Goal: Task Accomplishment & Management: Complete application form

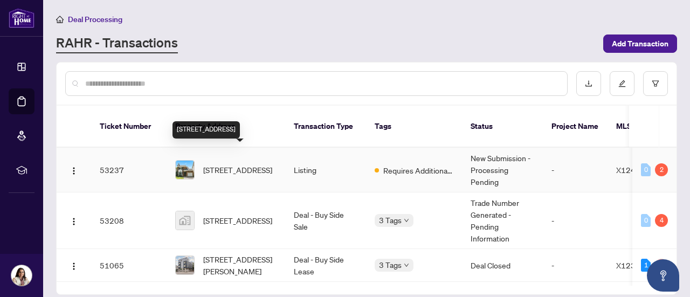
click at [254, 165] on span "[STREET_ADDRESS]" at bounding box center [237, 170] width 69 height 12
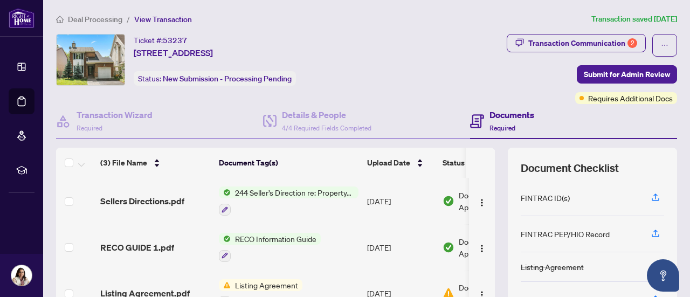
click at [117, 23] on span "Deal Processing" at bounding box center [95, 20] width 54 height 10
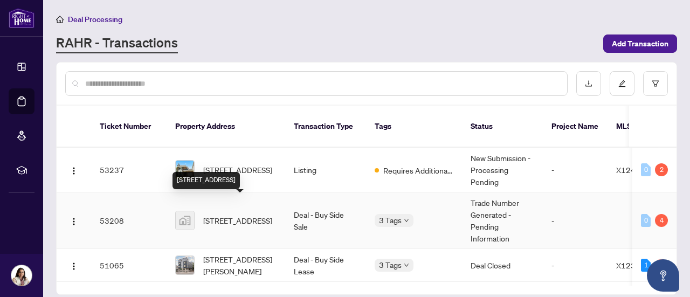
click at [244, 214] on span "[STREET_ADDRESS]" at bounding box center [237, 220] width 69 height 12
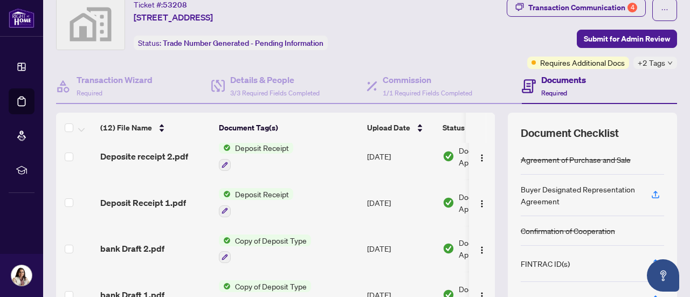
scroll to position [5, 0]
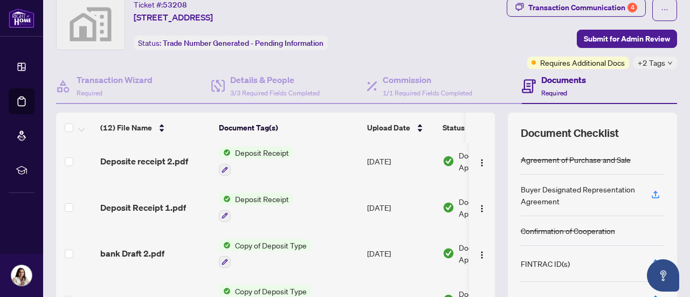
click at [266, 158] on div "Deposit Receipt" at bounding box center [256, 161] width 74 height 29
click at [173, 162] on span "Deposite receipt 2.pdf" at bounding box center [144, 161] width 88 height 13
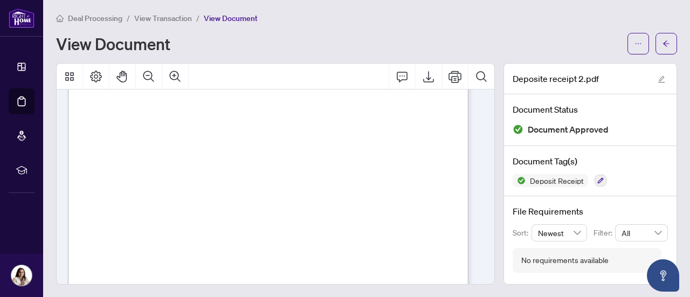
scroll to position [16, 0]
click at [171, 22] on span "View Transaction" at bounding box center [163, 18] width 58 height 10
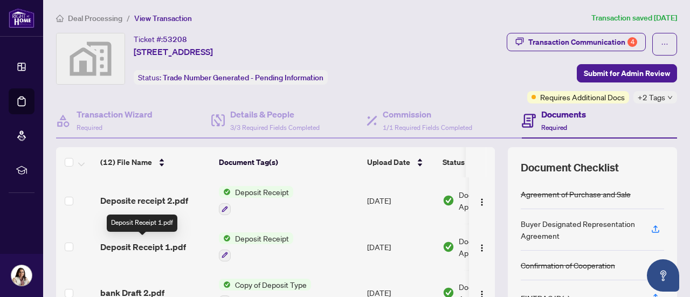
click at [171, 240] on span "Deposit Receipt 1.pdf" at bounding box center [143, 246] width 86 height 13
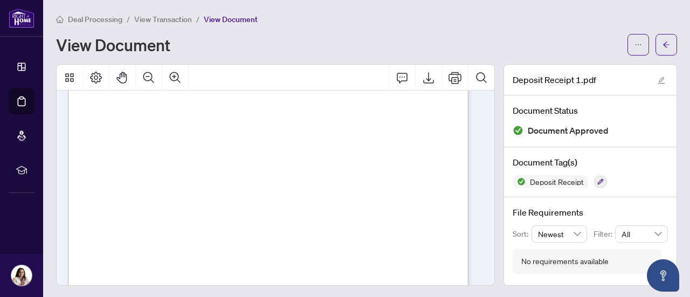
scroll to position [322, 0]
click at [149, 22] on span "View Transaction" at bounding box center [163, 20] width 58 height 10
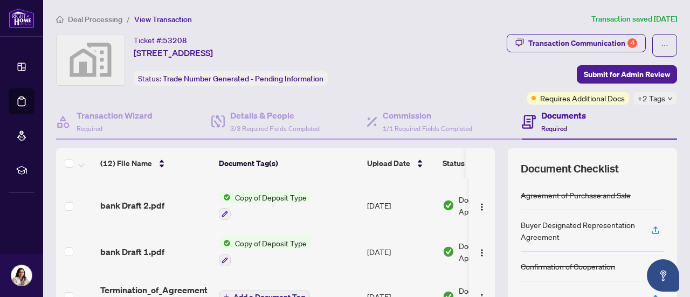
scroll to position [88, 0]
click at [157, 207] on span "bank Draft 2.pdf" at bounding box center [132, 205] width 64 height 13
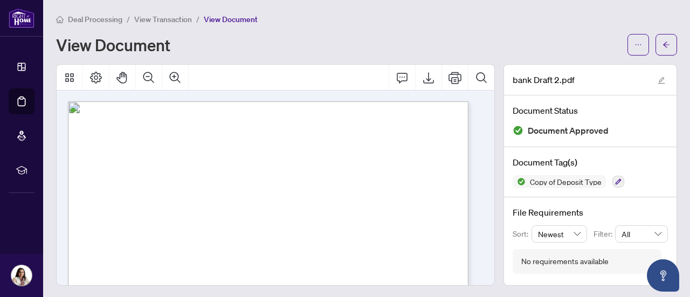
click at [176, 16] on span "View Transaction" at bounding box center [163, 20] width 58 height 10
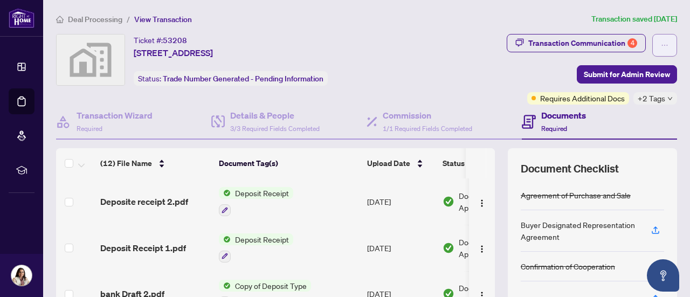
click at [661, 40] on span "button" at bounding box center [665, 45] width 8 height 17
click at [468, 59] on div "Transaction Communication 4 Submit for Admin Review Requires Additional Docs +2…" at bounding box center [548, 69] width 258 height 71
click at [122, 122] on div "Transaction Wizard Required" at bounding box center [115, 121] width 76 height 25
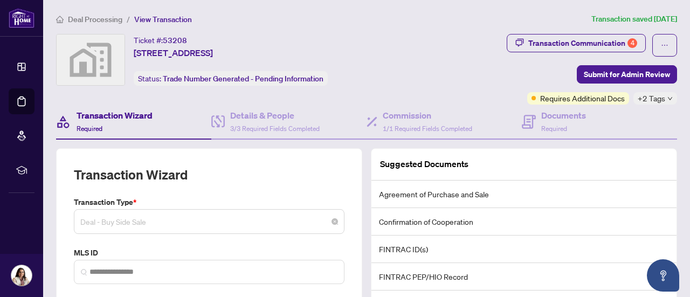
click at [198, 218] on span "Deal - Buy Side Sale" at bounding box center [209, 221] width 258 height 20
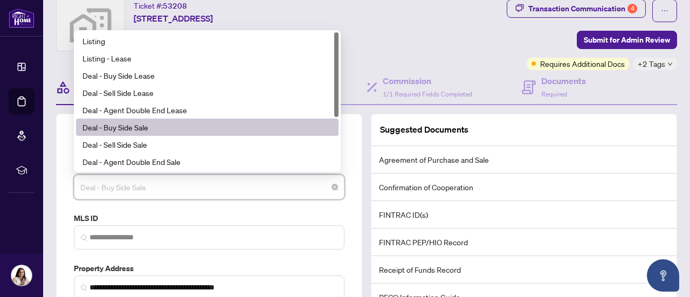
scroll to position [9, 0]
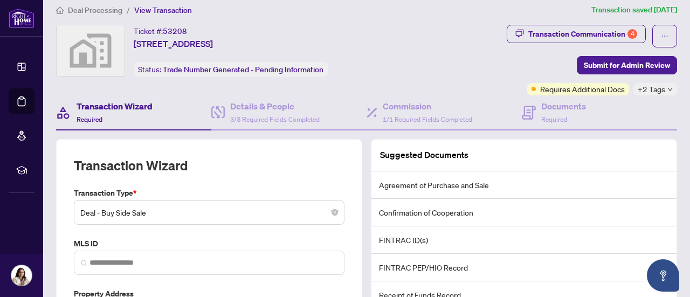
click at [358, 165] on div "**********" at bounding box center [209, 278] width 315 height 279
click at [549, 107] on h4 "Documents" at bounding box center [563, 106] width 45 height 13
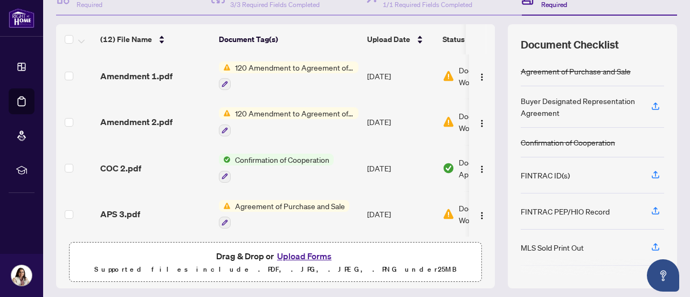
scroll to position [99, 0]
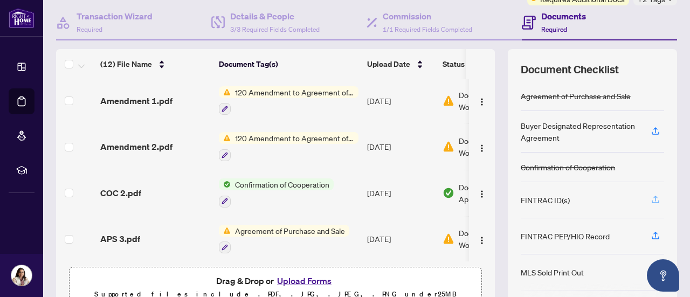
click at [653, 199] on button "button" at bounding box center [655, 200] width 17 height 18
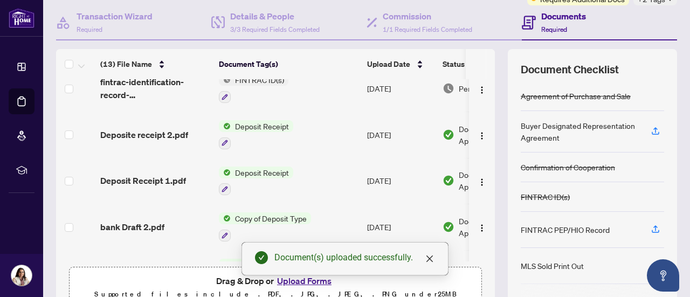
scroll to position [17, 0]
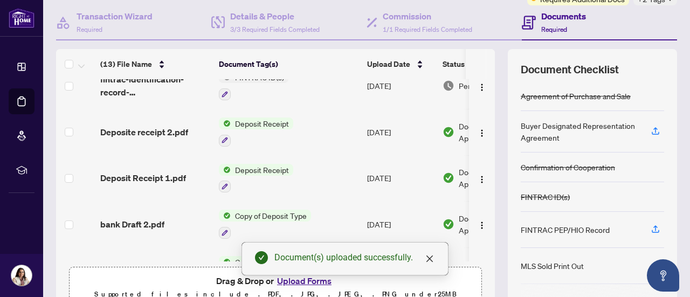
click at [288, 275] on div "Document(s) uploaded successfully." at bounding box center [344, 258] width 207 height 33
click at [297, 275] on div "Document(s) uploaded successfully." at bounding box center [344, 258] width 207 height 33
click at [427, 255] on icon "close" at bounding box center [429, 258] width 9 height 9
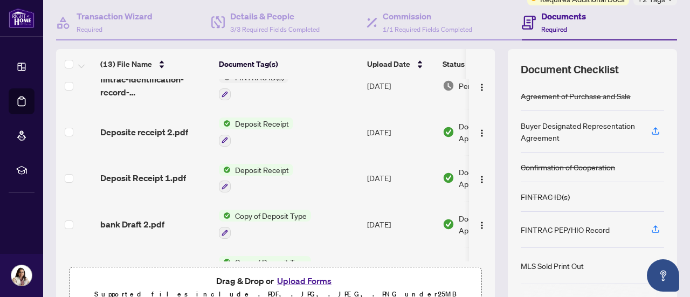
click at [295, 275] on button "Upload Forms" at bounding box center [304, 281] width 61 height 14
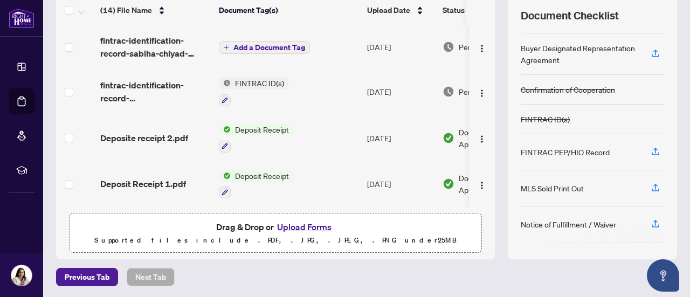
scroll to position [0, 0]
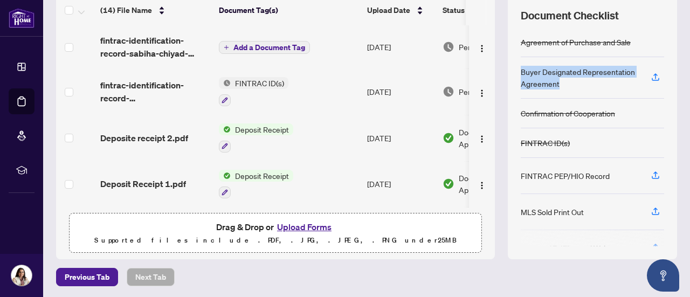
drag, startPoint x: 510, startPoint y: 69, endPoint x: 567, endPoint y: 80, distance: 58.2
click at [567, 80] on div "Document Checklist Agreement of Purchase and Sale Buyer Designated Representati…" at bounding box center [592, 127] width 169 height 264
copy div "Buyer Designated Representation Agreement"
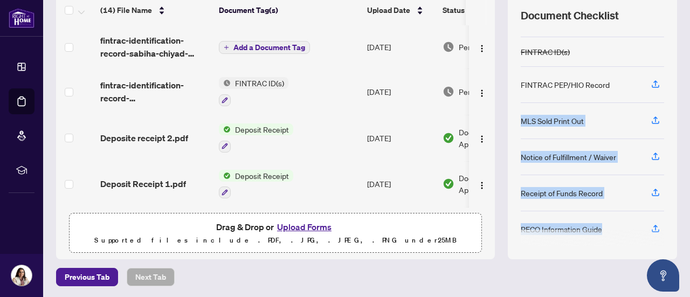
scroll to position [93, 0]
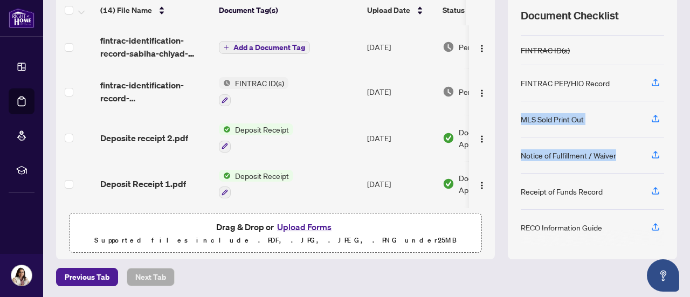
drag, startPoint x: 512, startPoint y: 120, endPoint x: 619, endPoint y: 150, distance: 110.9
click at [619, 150] on div "Agreement of Purchase and Sale Buyer Designated Representation Agreement Confir…" at bounding box center [591, 136] width 143 height 219
copy div "MLS Sold Print Out Notice of Fulfillment / Waiver"
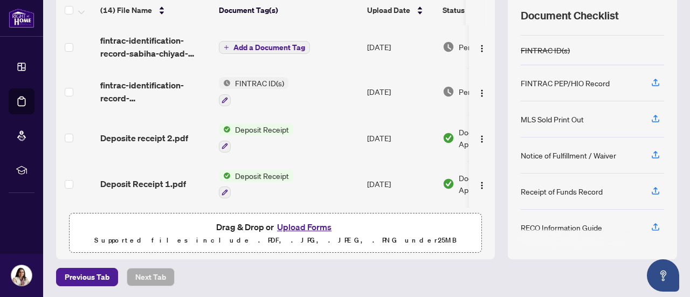
click at [523, 222] on div "RECO Information Guide" at bounding box center [560, 227] width 81 height 12
copy div "RECO Information Guide"
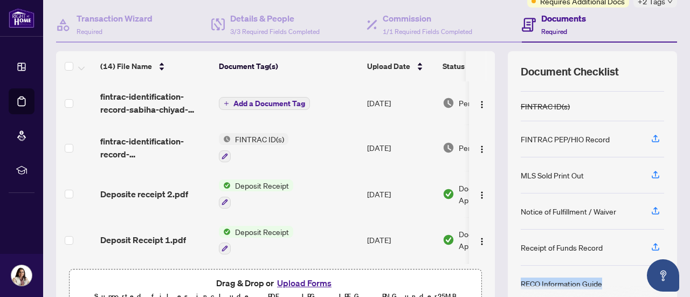
scroll to position [95, 0]
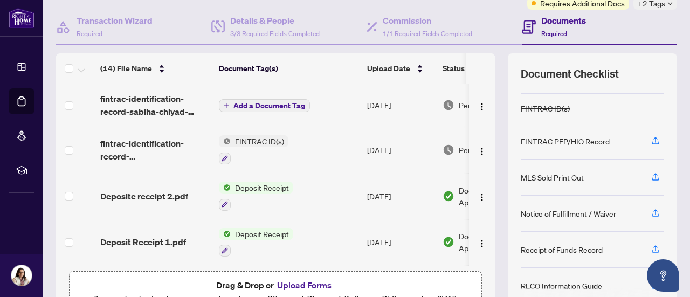
click at [491, 189] on div "(14) File Name Document Tag(s) Upload Date Status (14) File Name Document Tag(s…" at bounding box center [366, 185] width 621 height 264
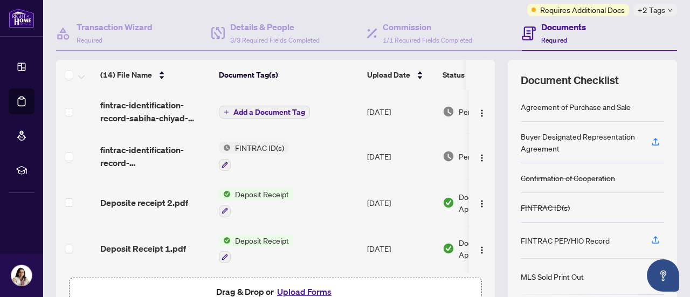
scroll to position [0, 0]
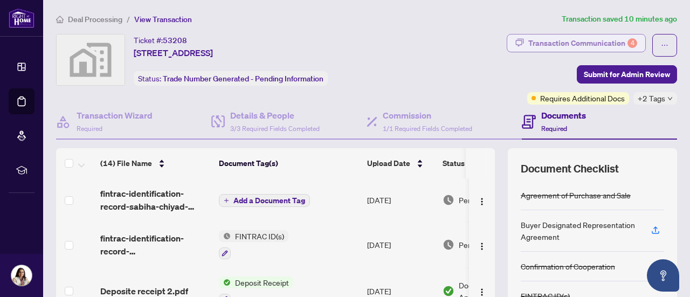
click at [551, 43] on div "Transaction Communication 4" at bounding box center [582, 42] width 109 height 17
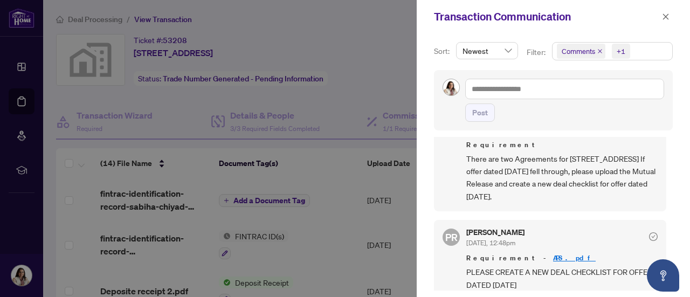
scroll to position [195, 0]
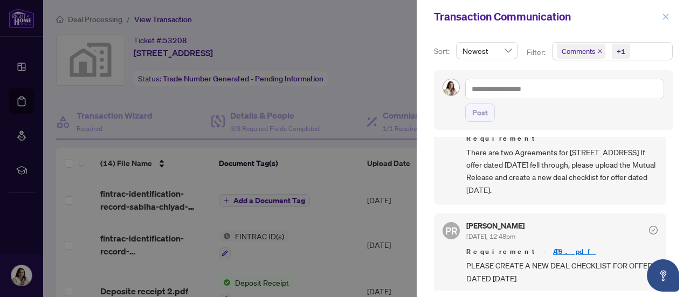
click at [663, 13] on icon "close" at bounding box center [666, 17] width 8 height 8
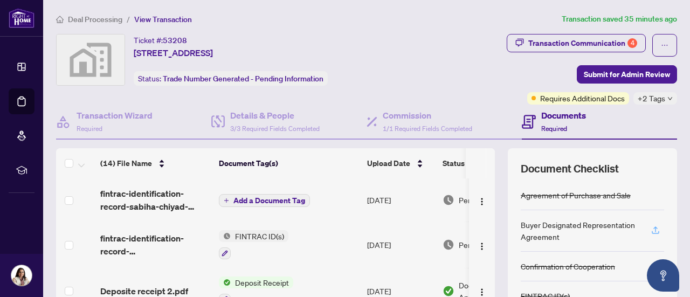
click at [653, 230] on button "button" at bounding box center [655, 230] width 17 height 18
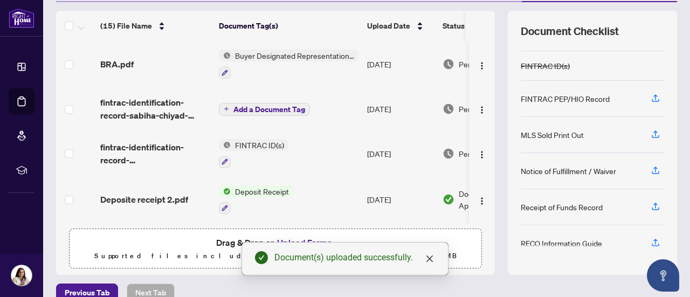
scroll to position [141, 0]
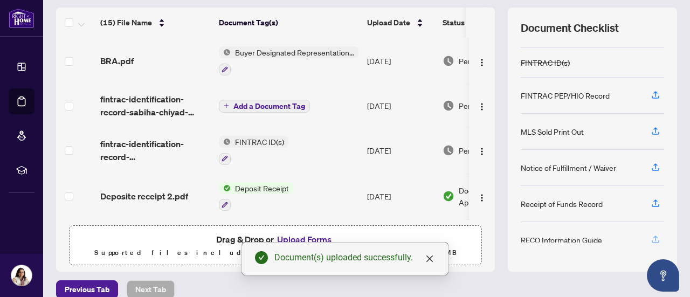
click at [650, 234] on icon "button" at bounding box center [655, 239] width 10 height 10
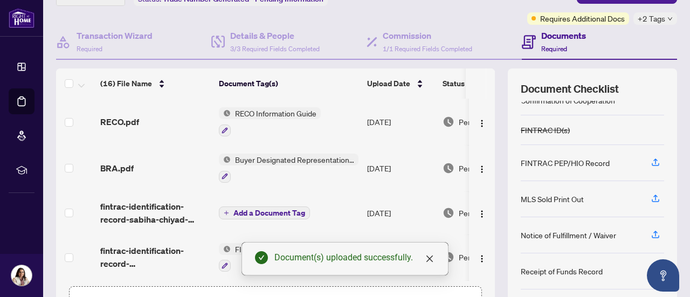
scroll to position [81, 0]
